Goal: Communication & Community: Share content

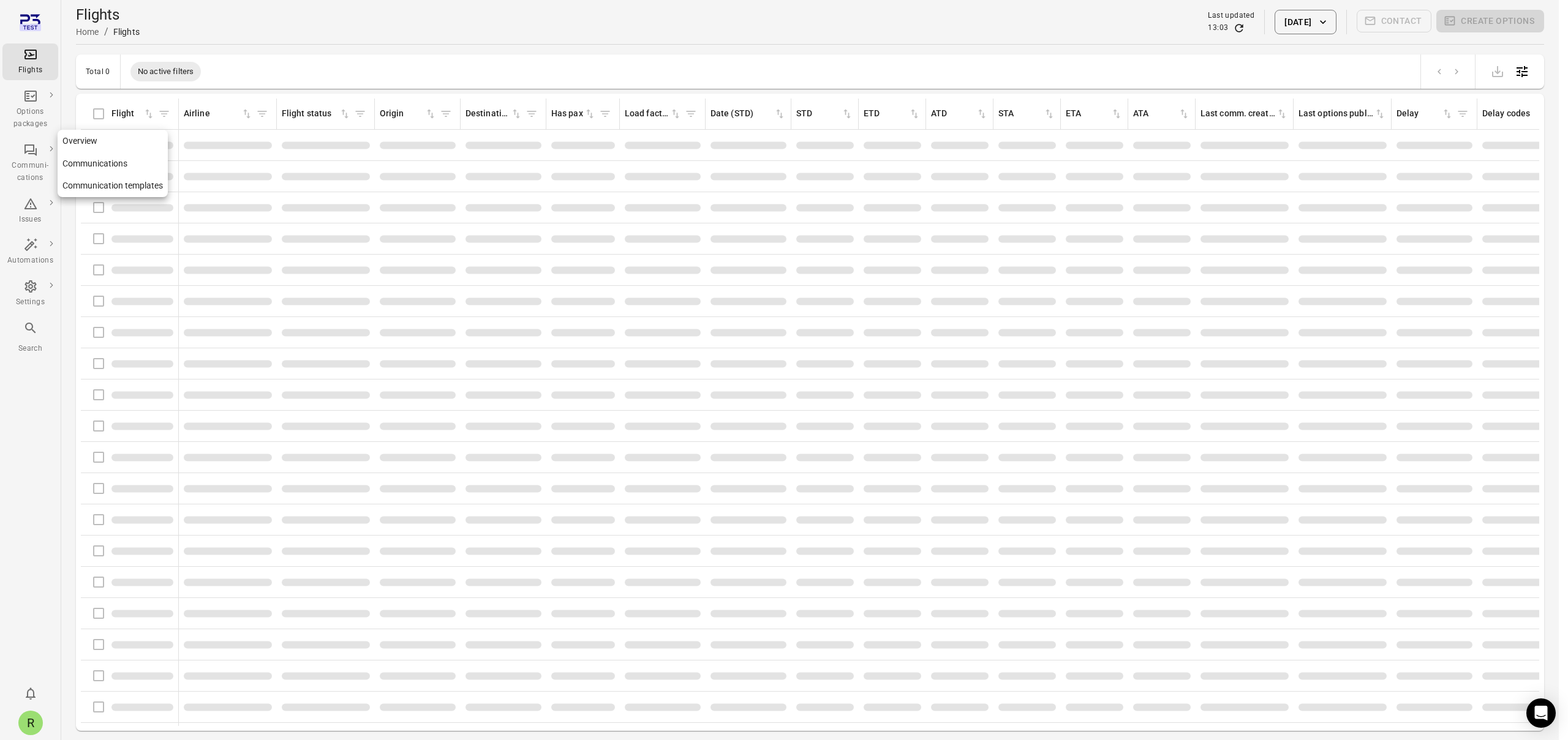
click at [35, 168] on div "Communi-cations" at bounding box center [30, 172] width 46 height 24
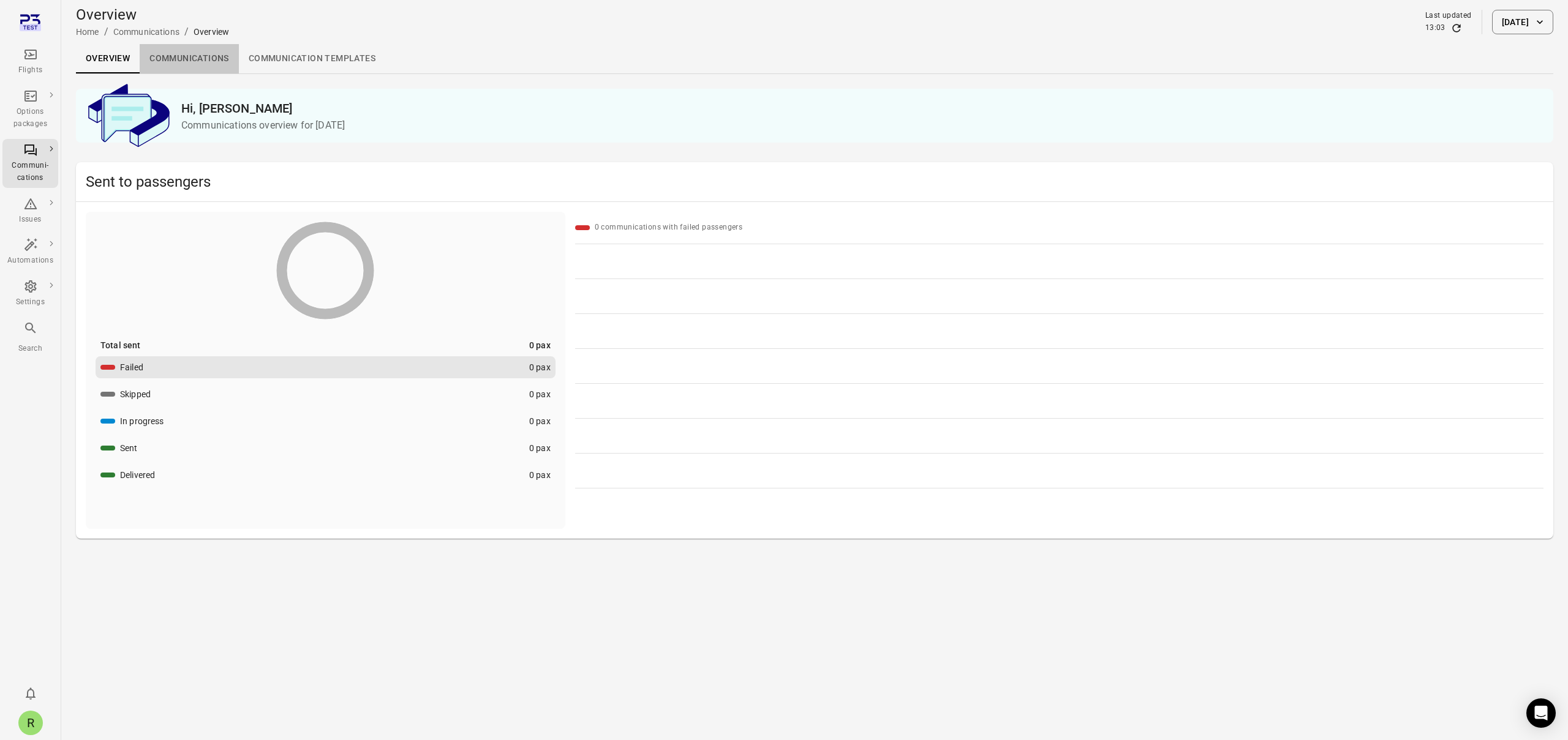
click at [194, 59] on link "Communications" at bounding box center [189, 59] width 99 height 29
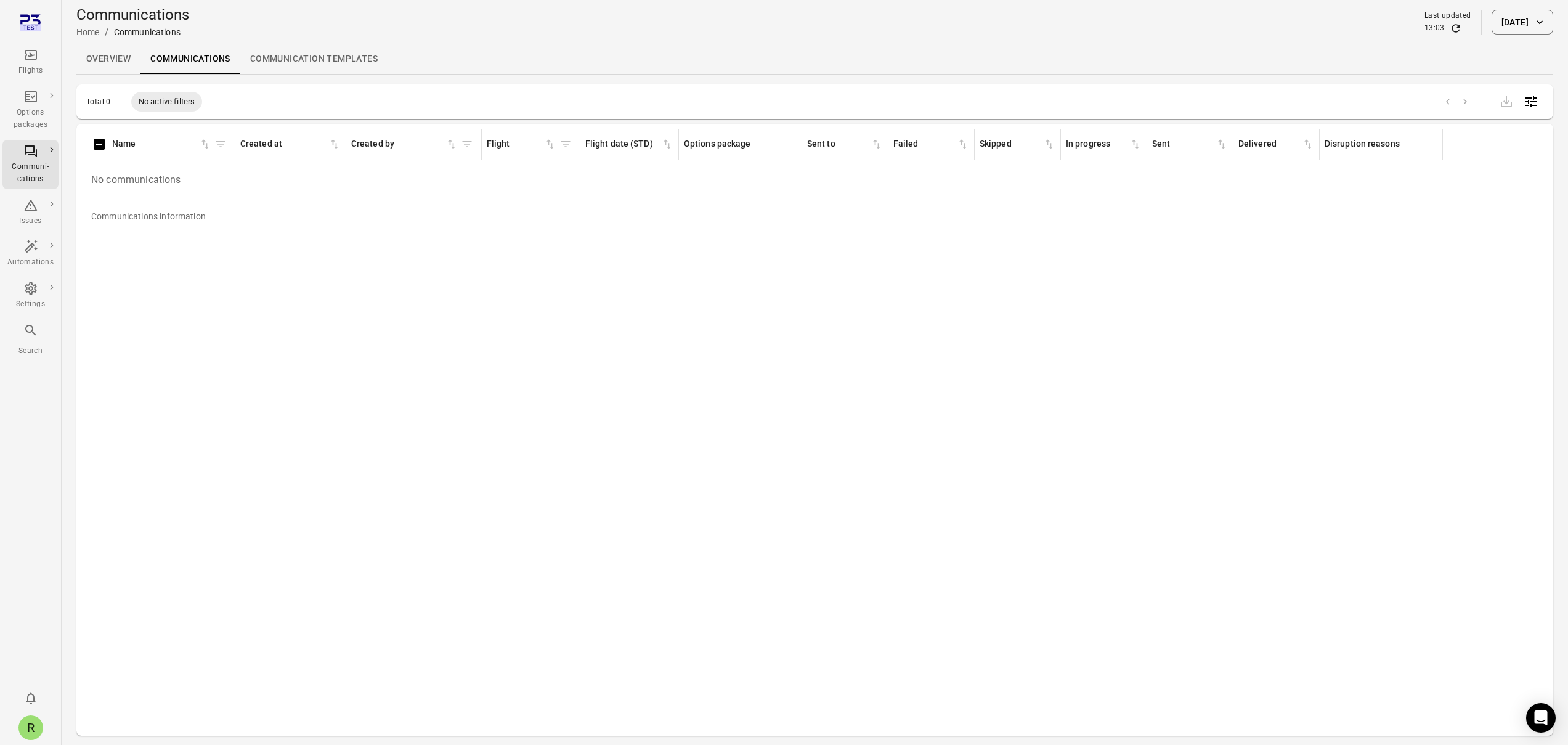
click at [299, 59] on link "Communication templates" at bounding box center [314, 59] width 148 height 29
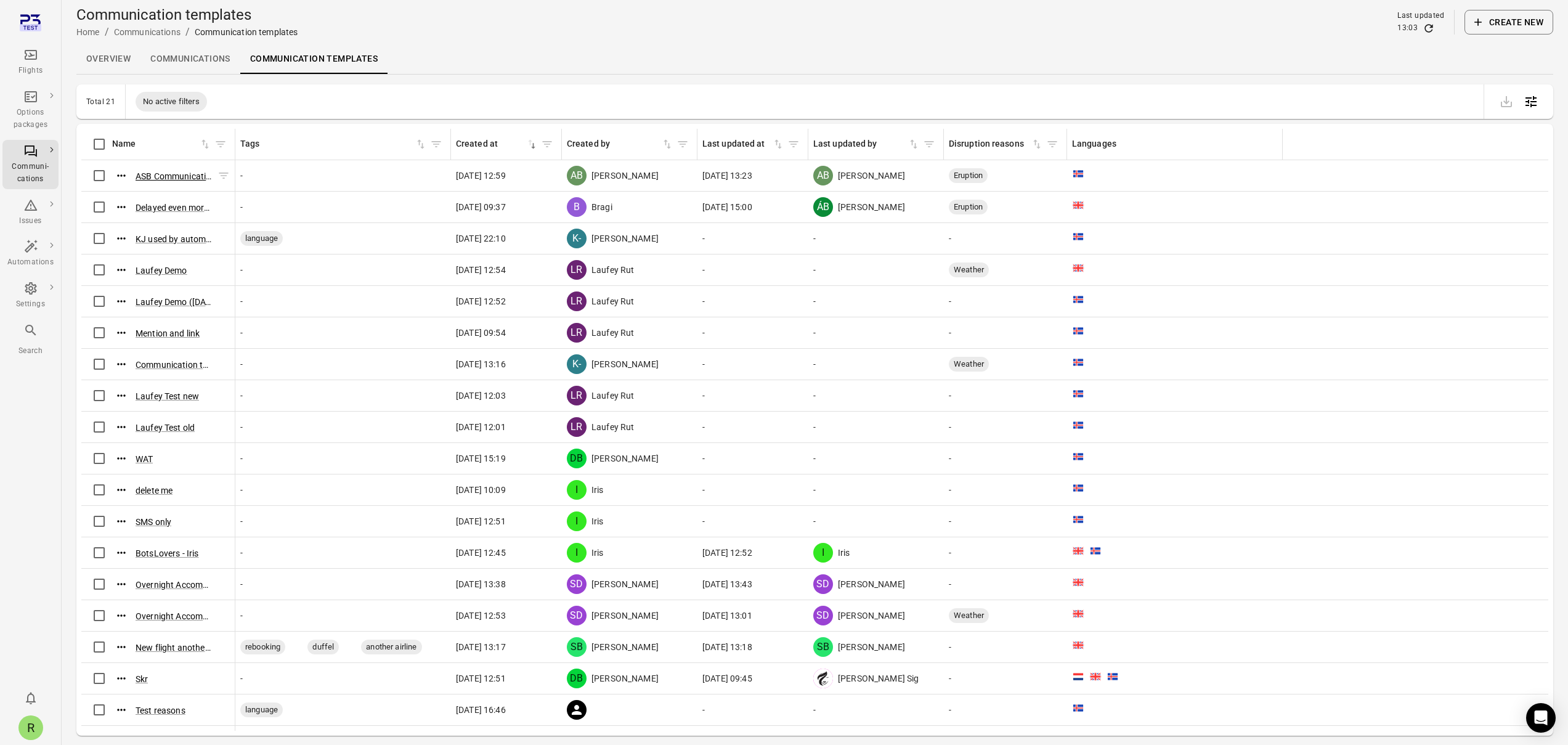
click at [187, 178] on button "ASB Communication template ([DATE] 12:58)" at bounding box center [174, 176] width 77 height 12
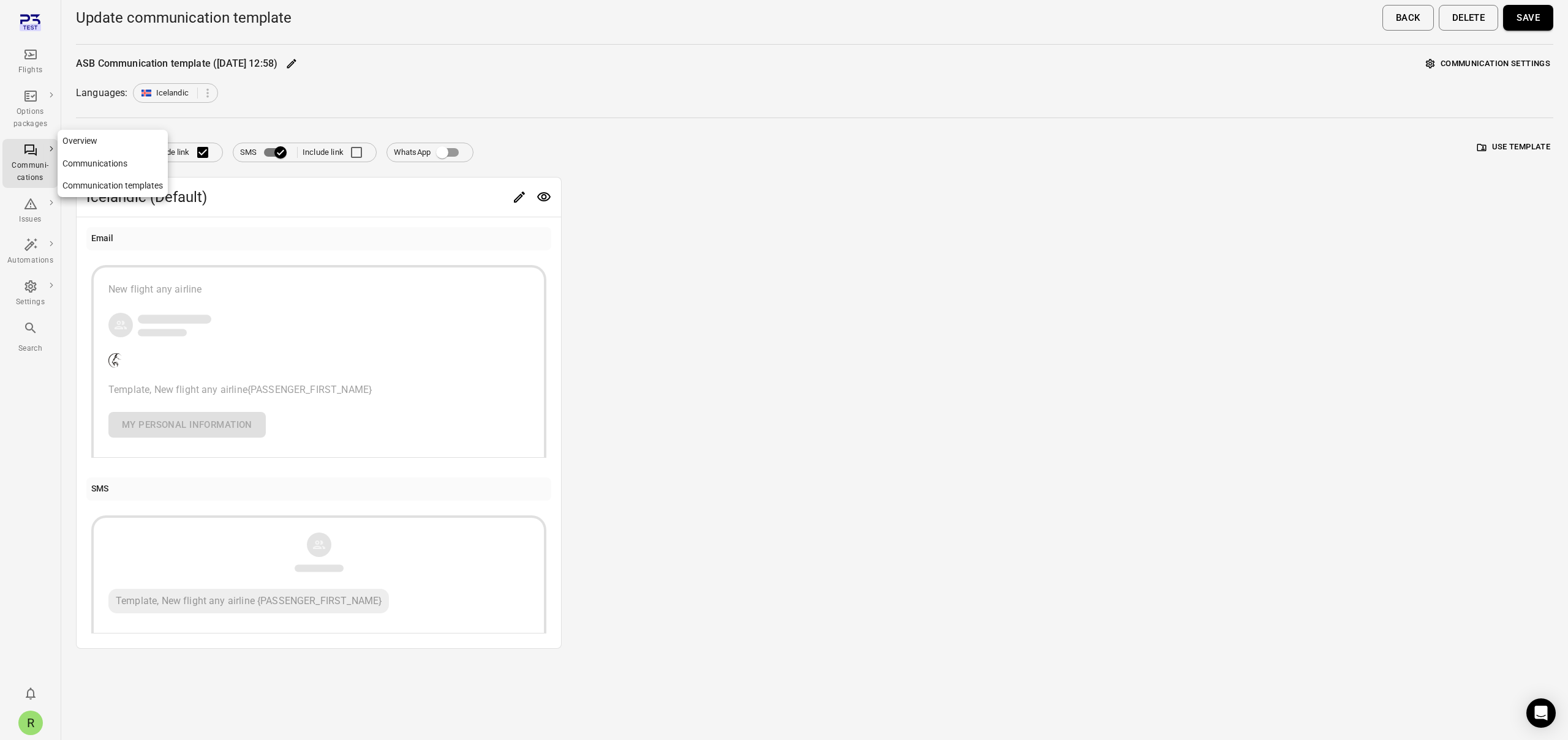
click at [27, 160] on div "Communi-cations" at bounding box center [30, 172] width 46 height 24
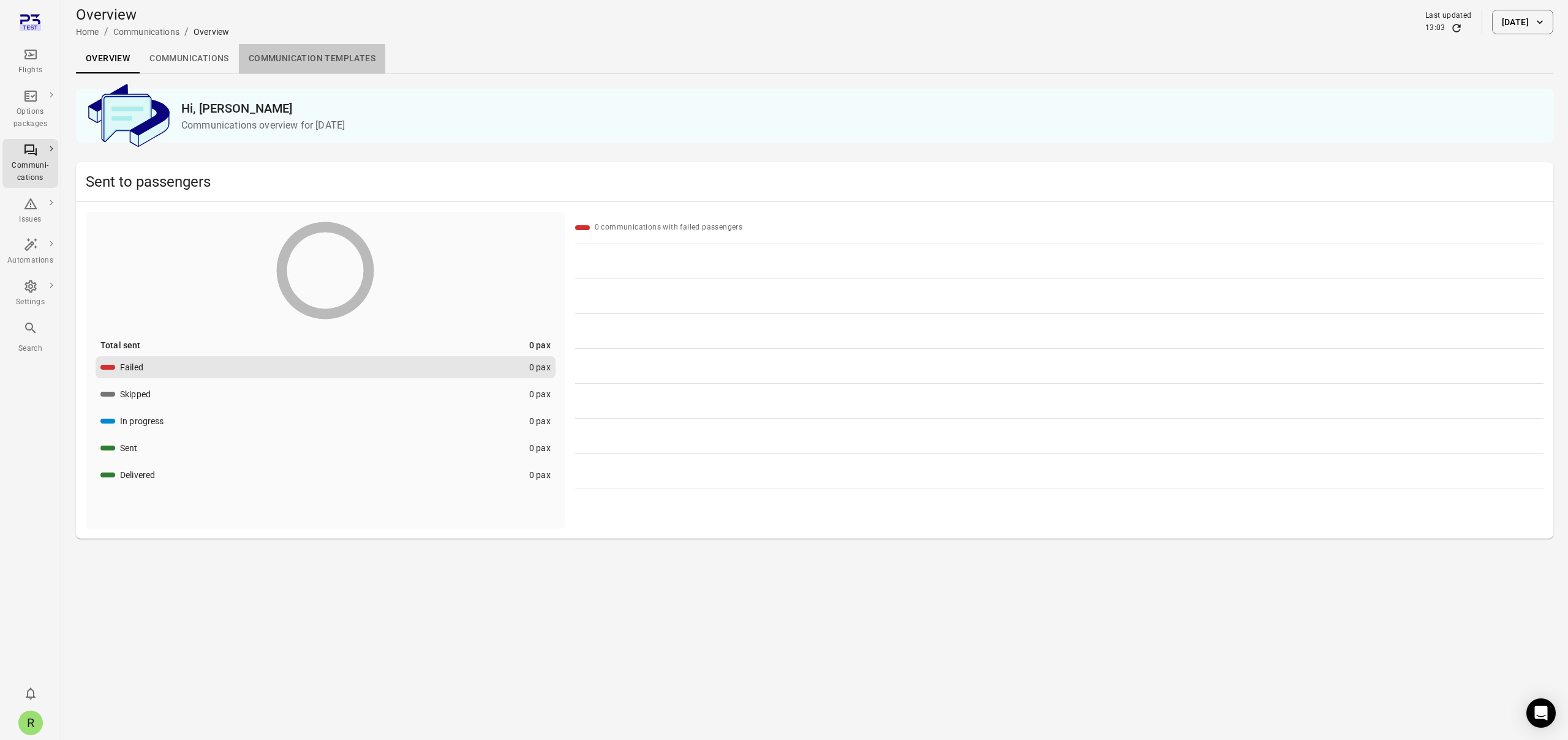
click at [314, 58] on link "Communication templates" at bounding box center [312, 59] width 147 height 29
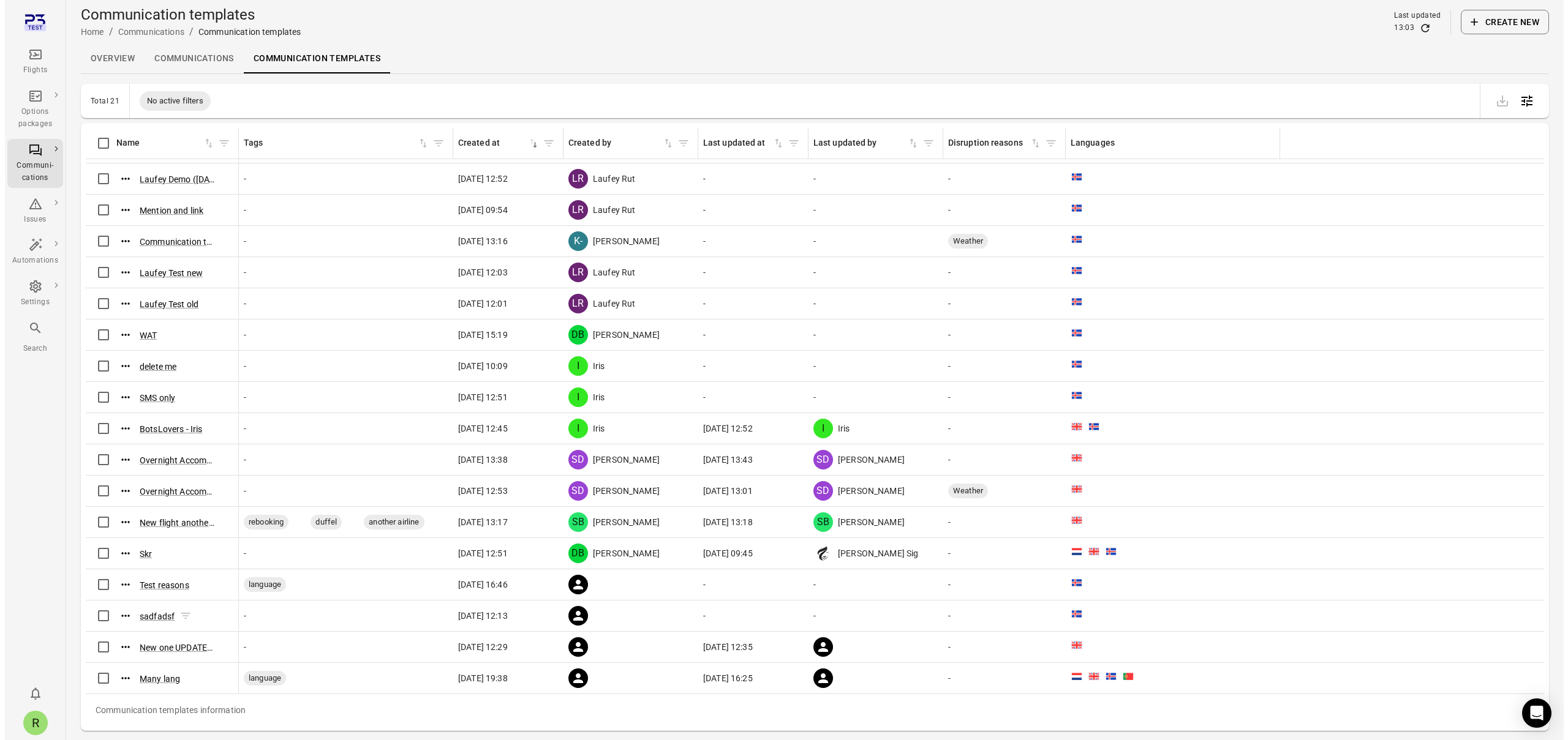
scroll to position [108, 0]
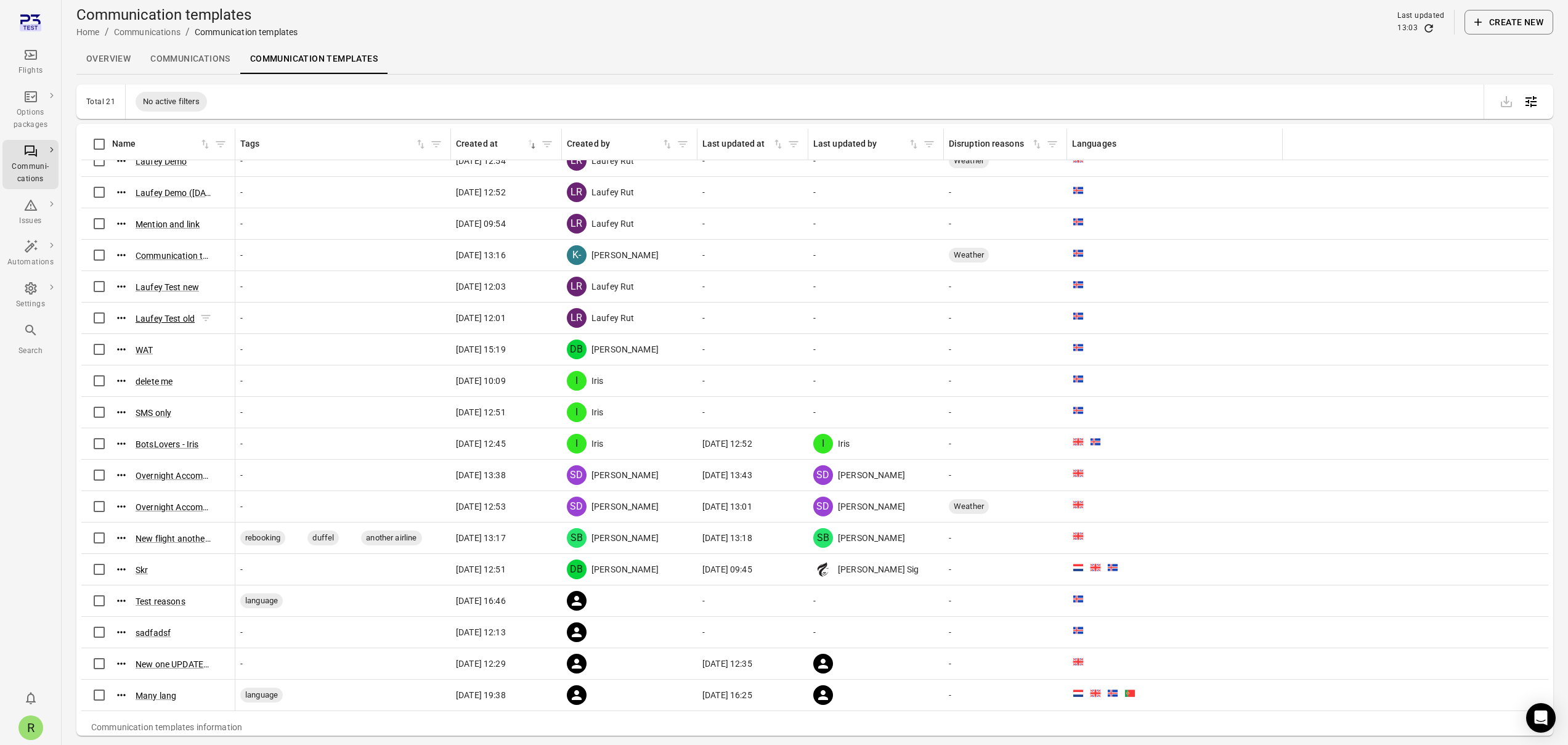
click at [174, 317] on button "Laufey Test old" at bounding box center [165, 318] width 59 height 12
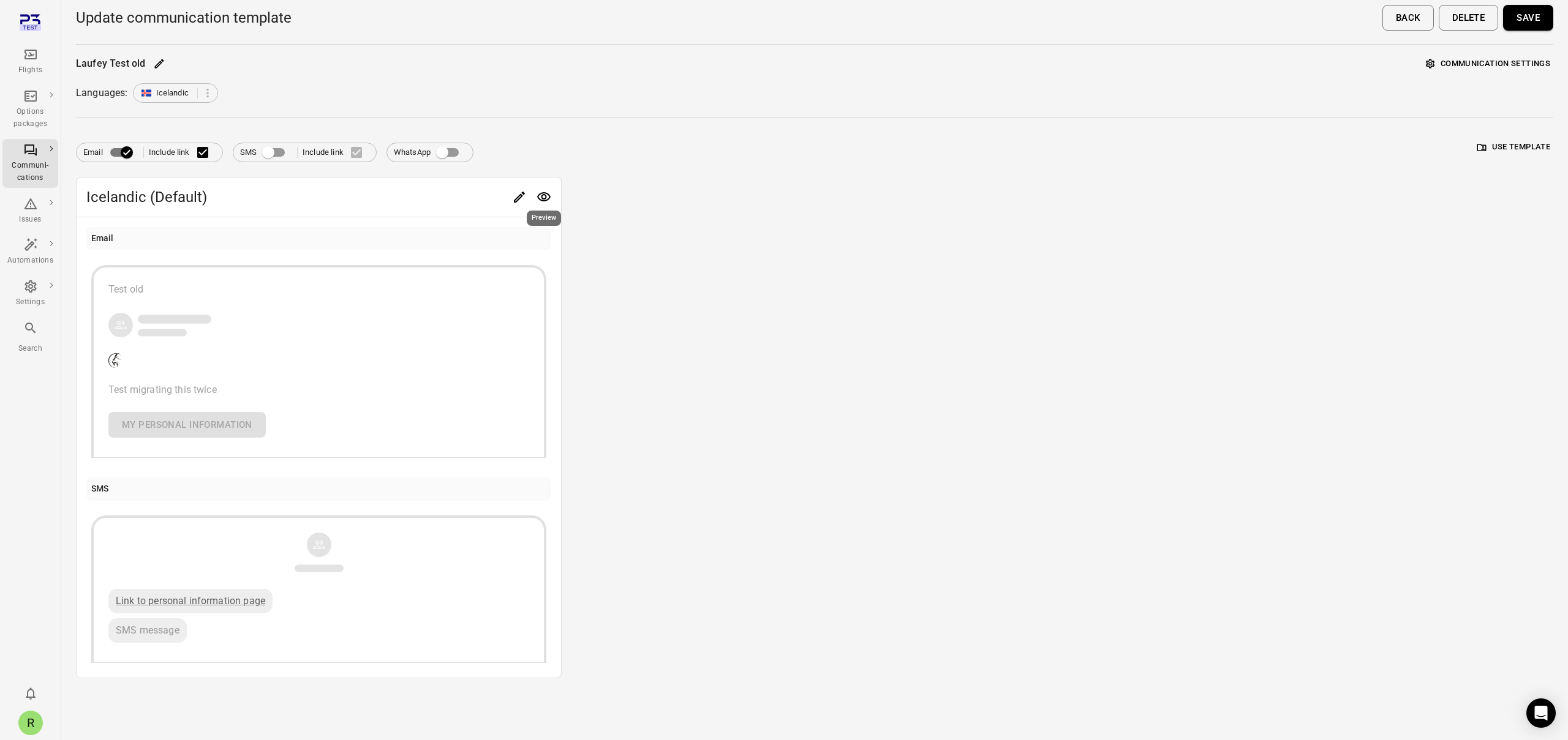
click at [540, 197] on icon "Preview" at bounding box center [544, 197] width 15 height 15
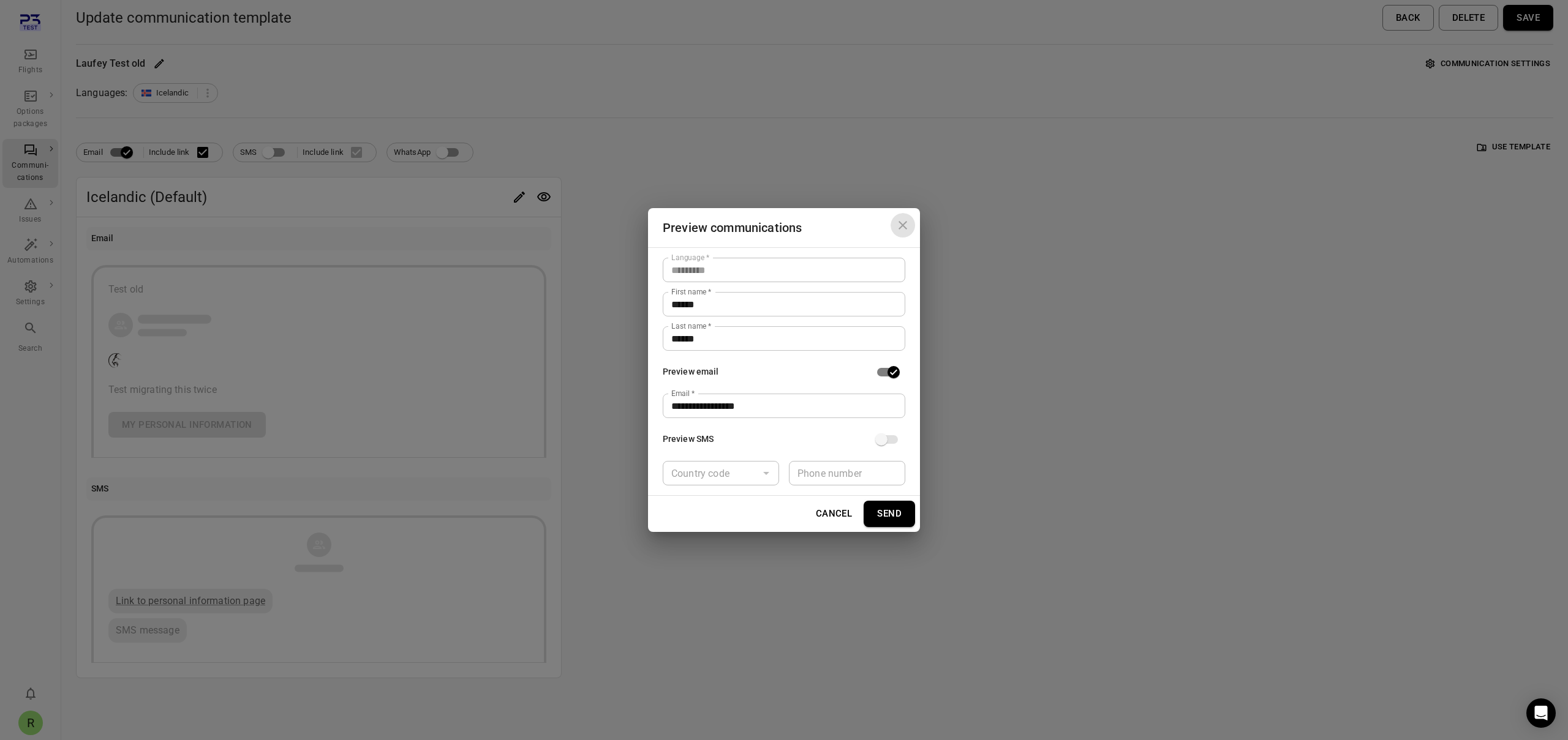
click at [905, 228] on icon "Close dialog" at bounding box center [903, 225] width 9 height 9
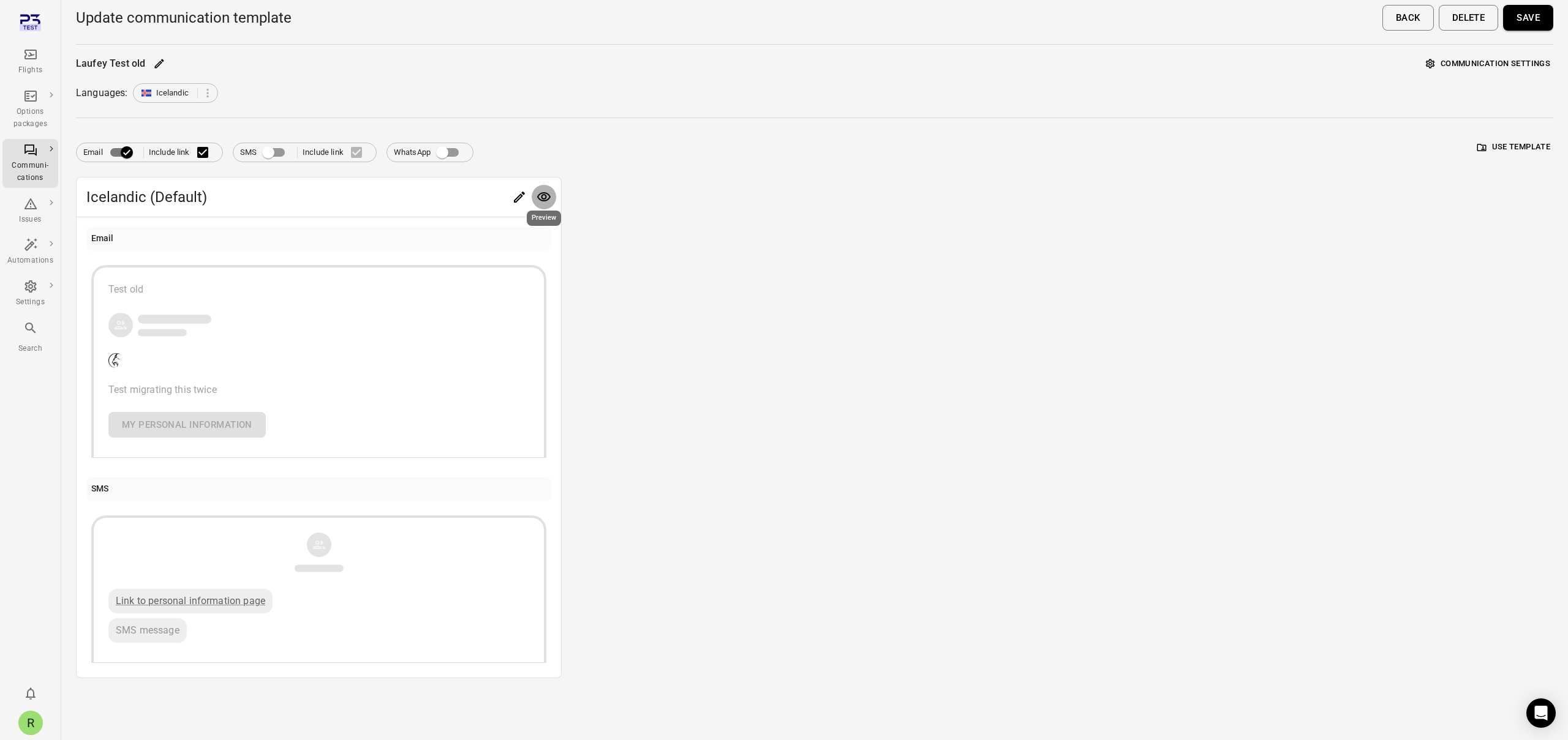
click at [550, 194] on icon "Preview" at bounding box center [544, 197] width 15 height 15
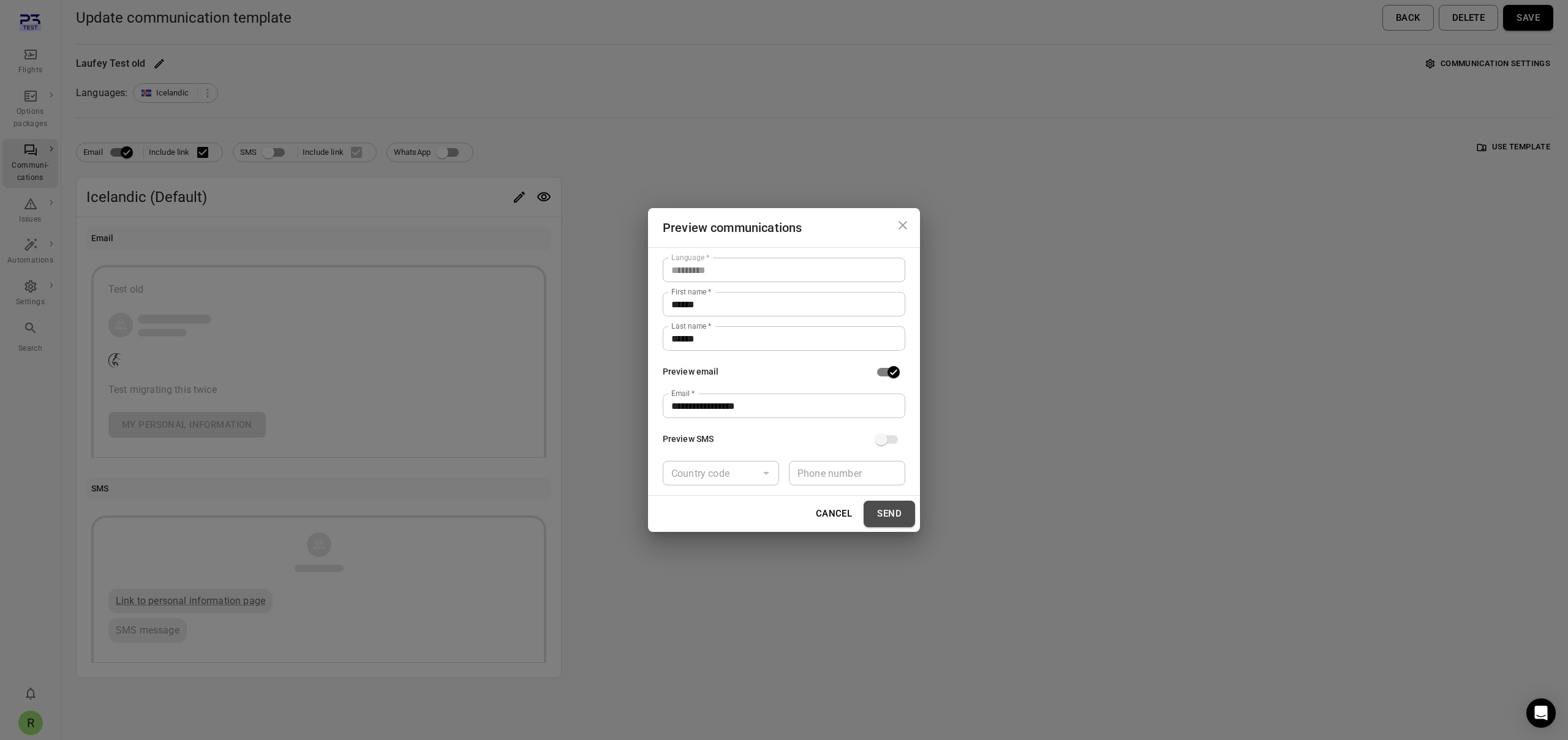
click at [878, 516] on button "Send" at bounding box center [890, 513] width 52 height 26
